Goal: Complete application form

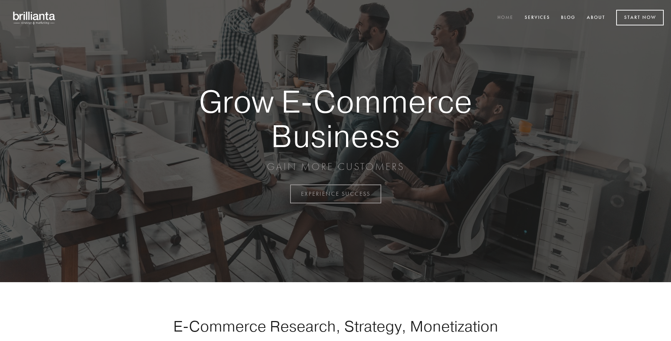
scroll to position [1904, 0]
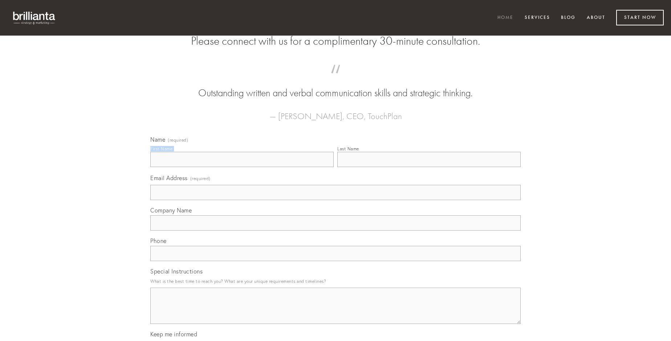
type input "[PERSON_NAME]"
click at [429, 167] on input "Last Name" at bounding box center [428, 159] width 183 height 15
type input "[PERSON_NAME]"
click at [336, 200] on input "Email Address (required)" at bounding box center [335, 192] width 370 height 15
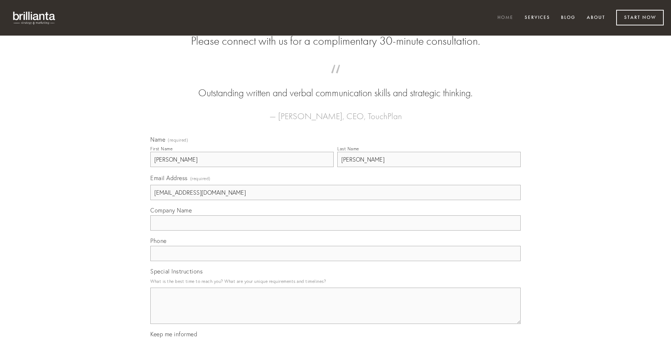
type input "[EMAIL_ADDRESS][DOMAIN_NAME]"
click at [336, 231] on input "Company Name" at bounding box center [335, 222] width 370 height 15
type input "convoco"
click at [336, 261] on input "text" at bounding box center [335, 253] width 370 height 15
click at [336, 312] on textarea "Special Instructions" at bounding box center [335, 306] width 370 height 36
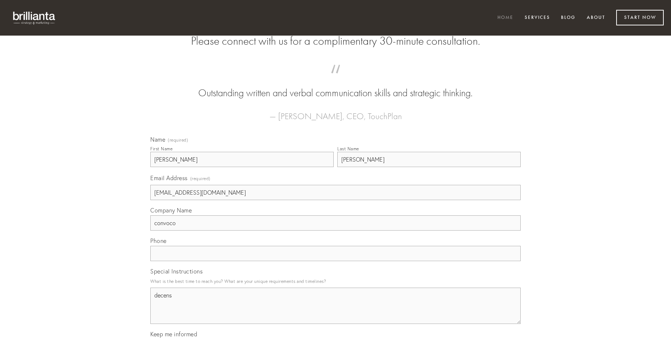
type textarea "decens"
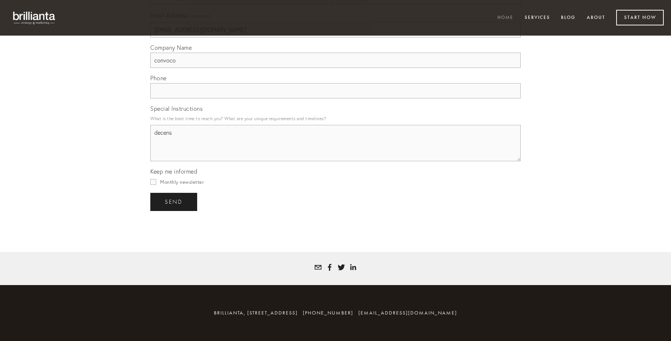
click at [174, 202] on span "send" at bounding box center [174, 202] width 18 height 7
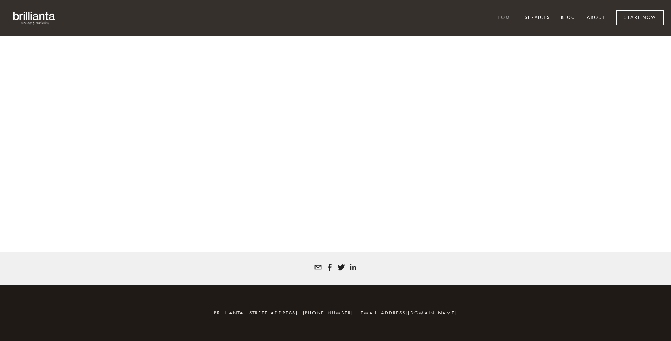
scroll to position [1894, 0]
